Goal: Use online tool/utility

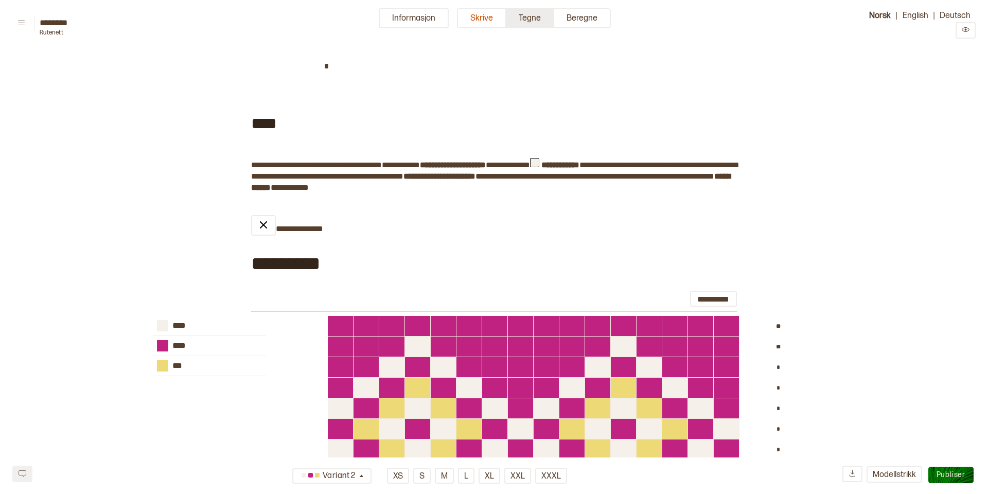
click at [529, 19] on button "Tegne" at bounding box center [530, 18] width 48 height 20
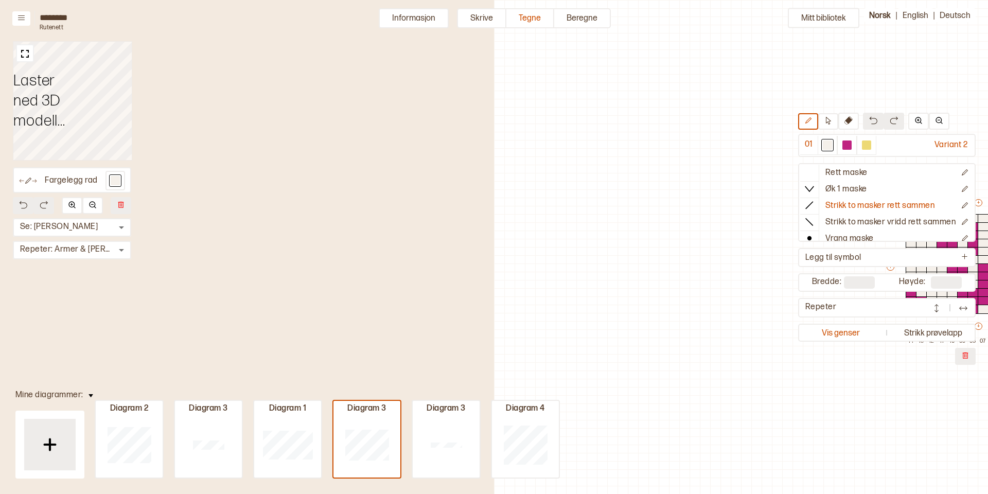
scroll to position [25, 350]
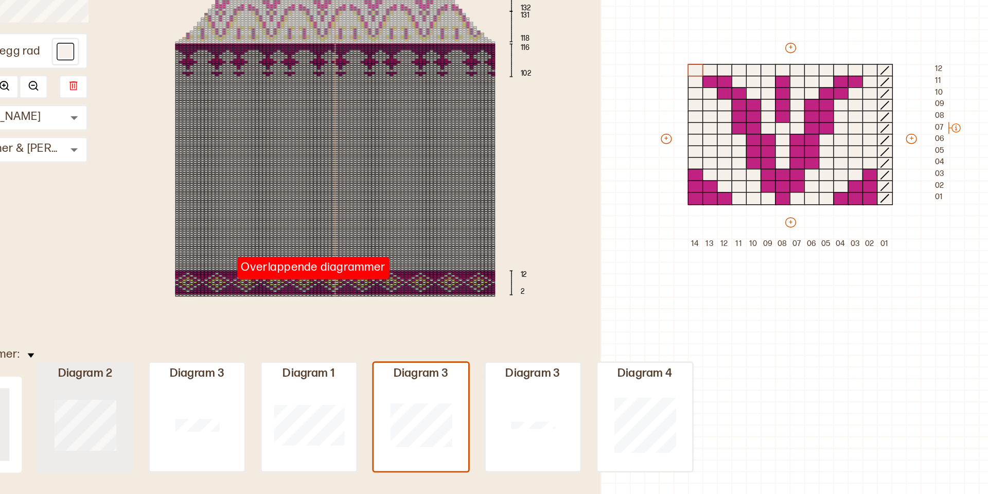
type input "**"
